Goal: Check status: Check status

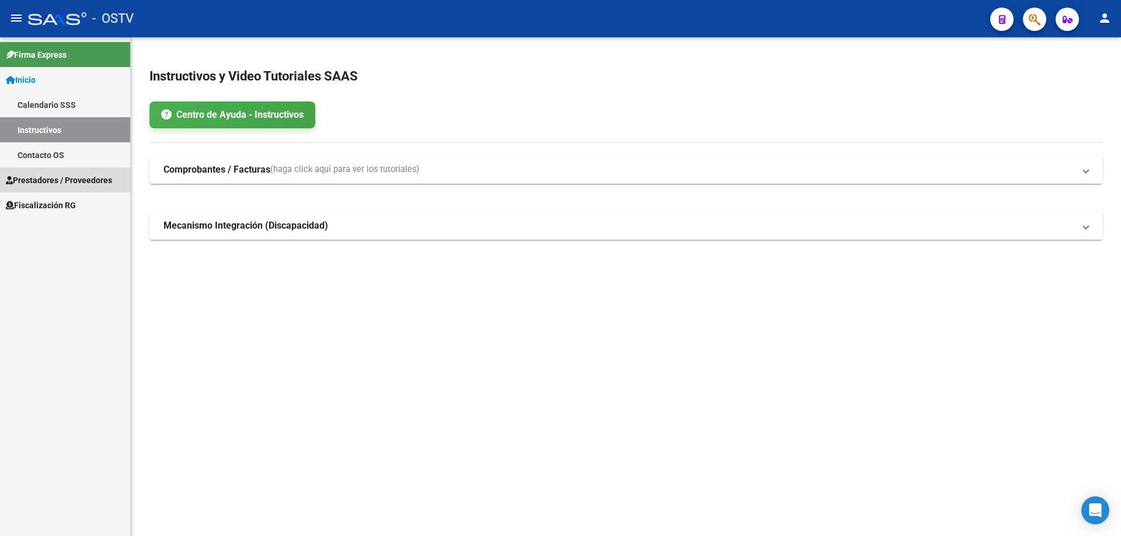
click at [90, 180] on span "Prestadores / Proveedores" at bounding box center [59, 180] width 106 height 13
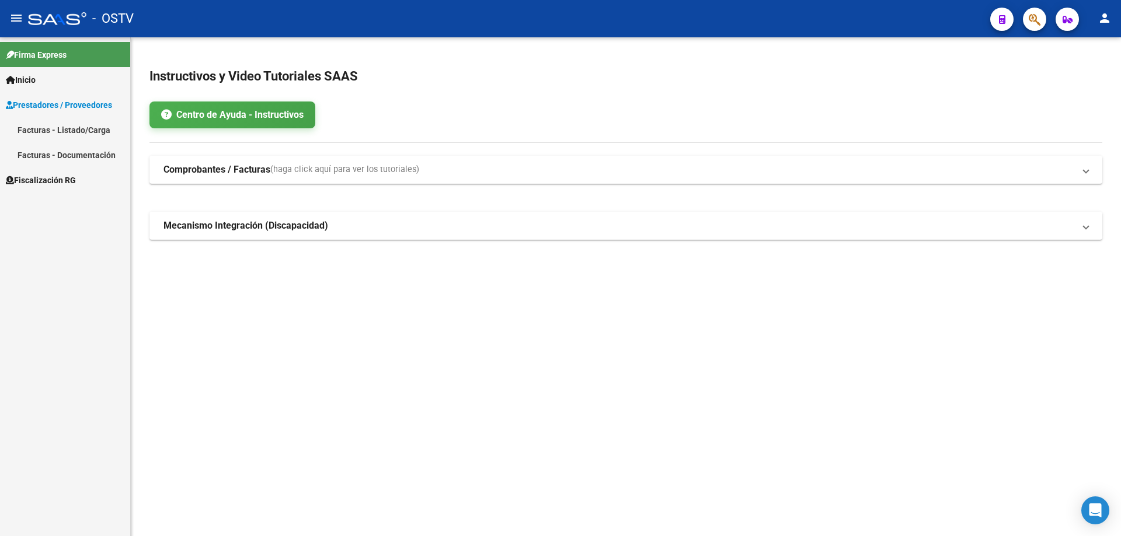
click at [53, 109] on span "Prestadores / Proveedores" at bounding box center [59, 105] width 106 height 13
click at [46, 127] on span "Fiscalización RG" at bounding box center [41, 130] width 70 height 13
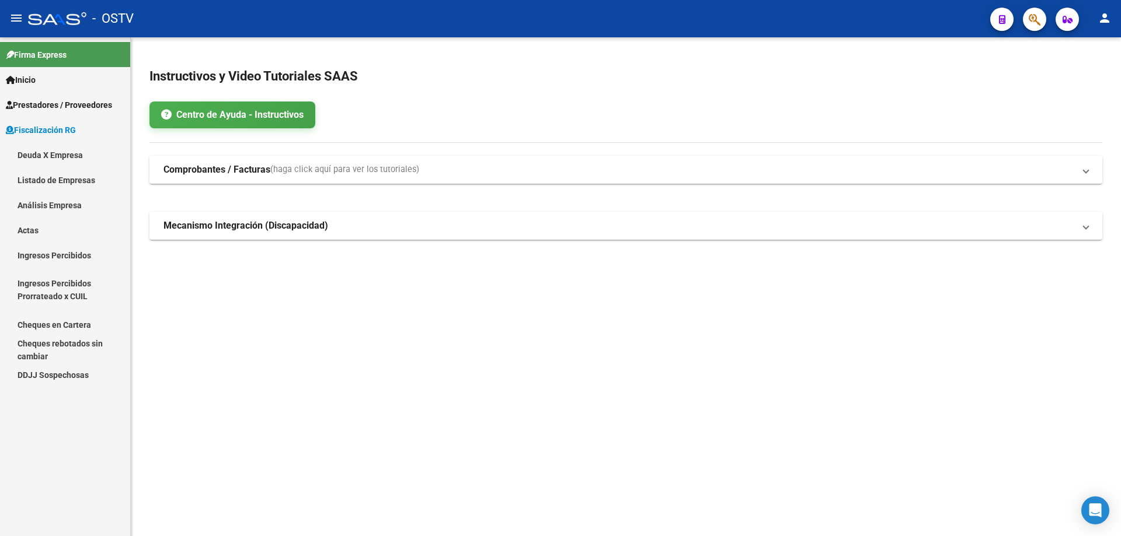
click at [69, 205] on link "Análisis Empresa" at bounding box center [65, 205] width 130 height 25
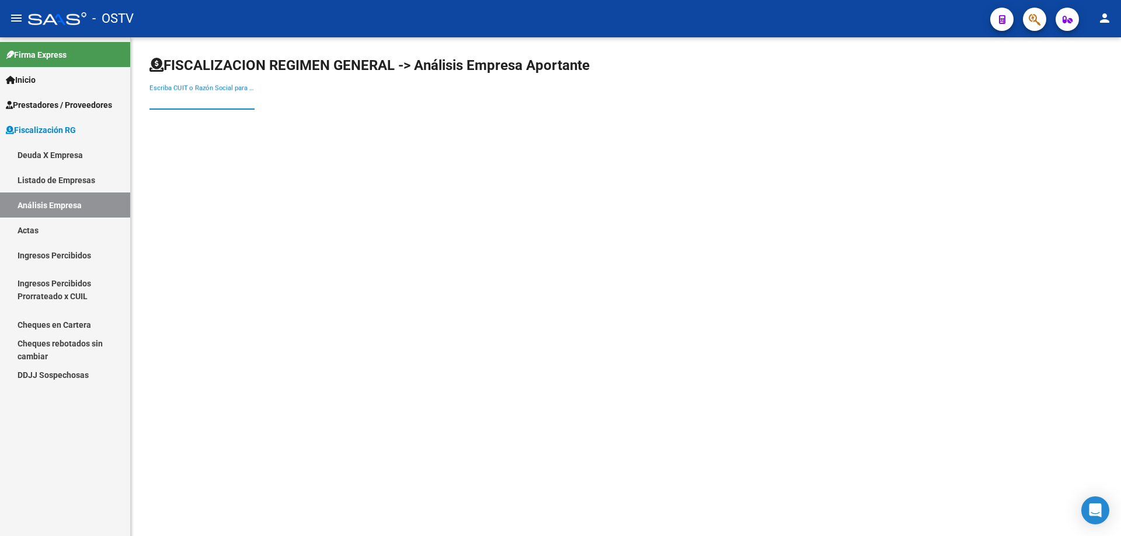
click at [189, 102] on input "Escriba CUIT o Razón Social para buscar" at bounding box center [201, 100] width 105 height 11
paste input "[PERSON_NAME] 38 [PERSON_NAME]"
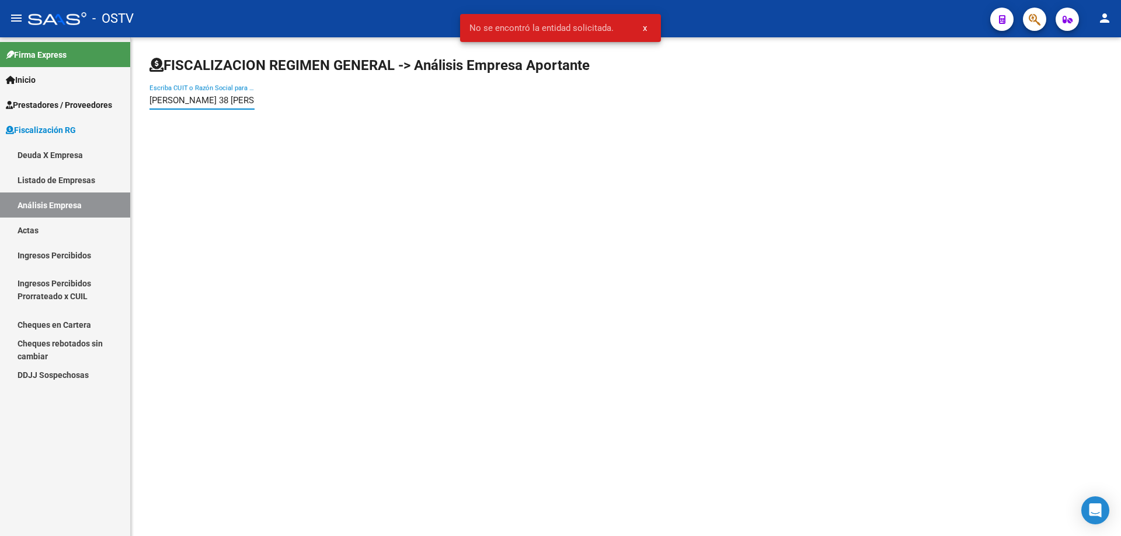
drag, startPoint x: 152, startPoint y: 99, endPoint x: 40, endPoint y: 94, distance: 112.2
click at [40, 96] on mat-sidenav-container "Firma Express Inicio Calendario SSS Instructivos Contacto OS Prestadores / Prov…" at bounding box center [560, 286] width 1121 height 499
type input "t"
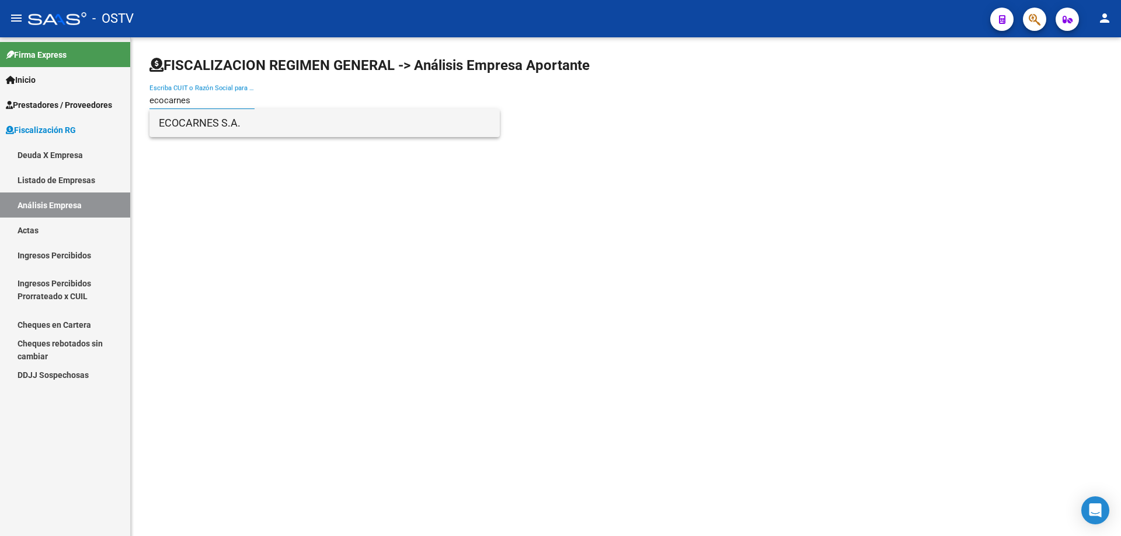
type input "ecocarnes"
click at [198, 125] on span "ECOCARNES S.A." at bounding box center [324, 123] width 331 height 28
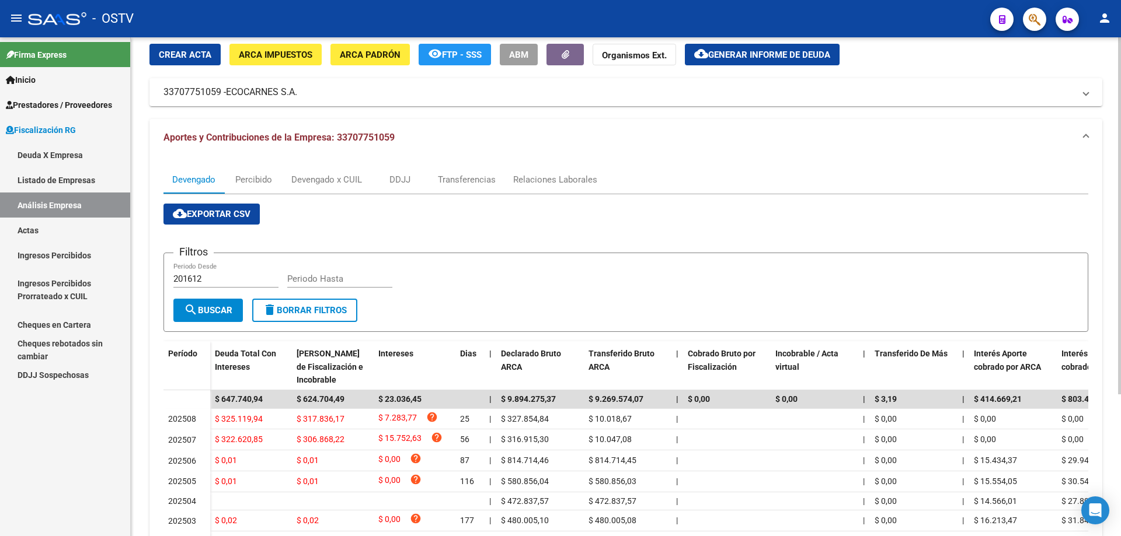
scroll to position [58, 0]
